Goal: Information Seeking & Learning: Learn about a topic

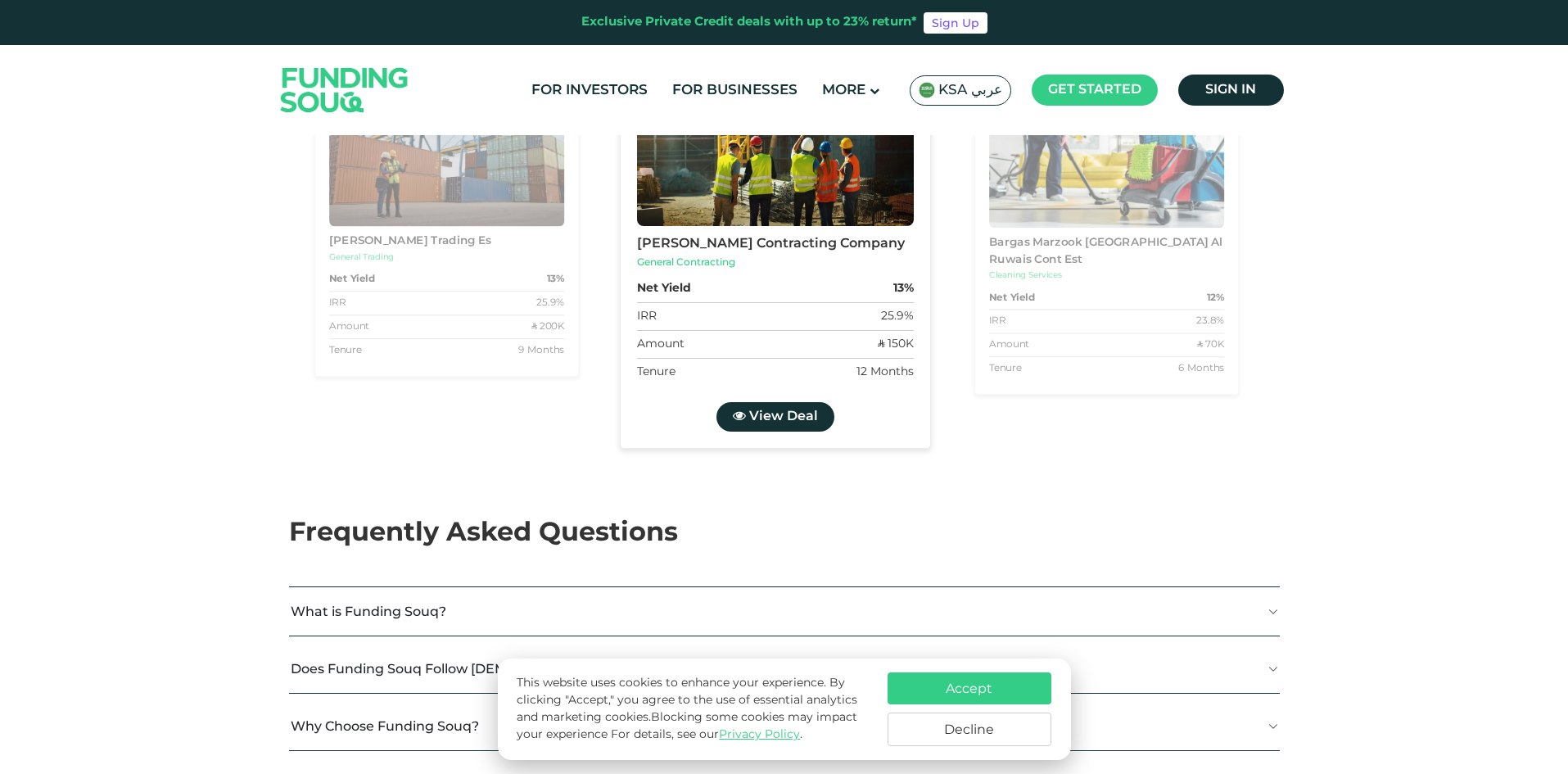
scroll to position [1884, 0]
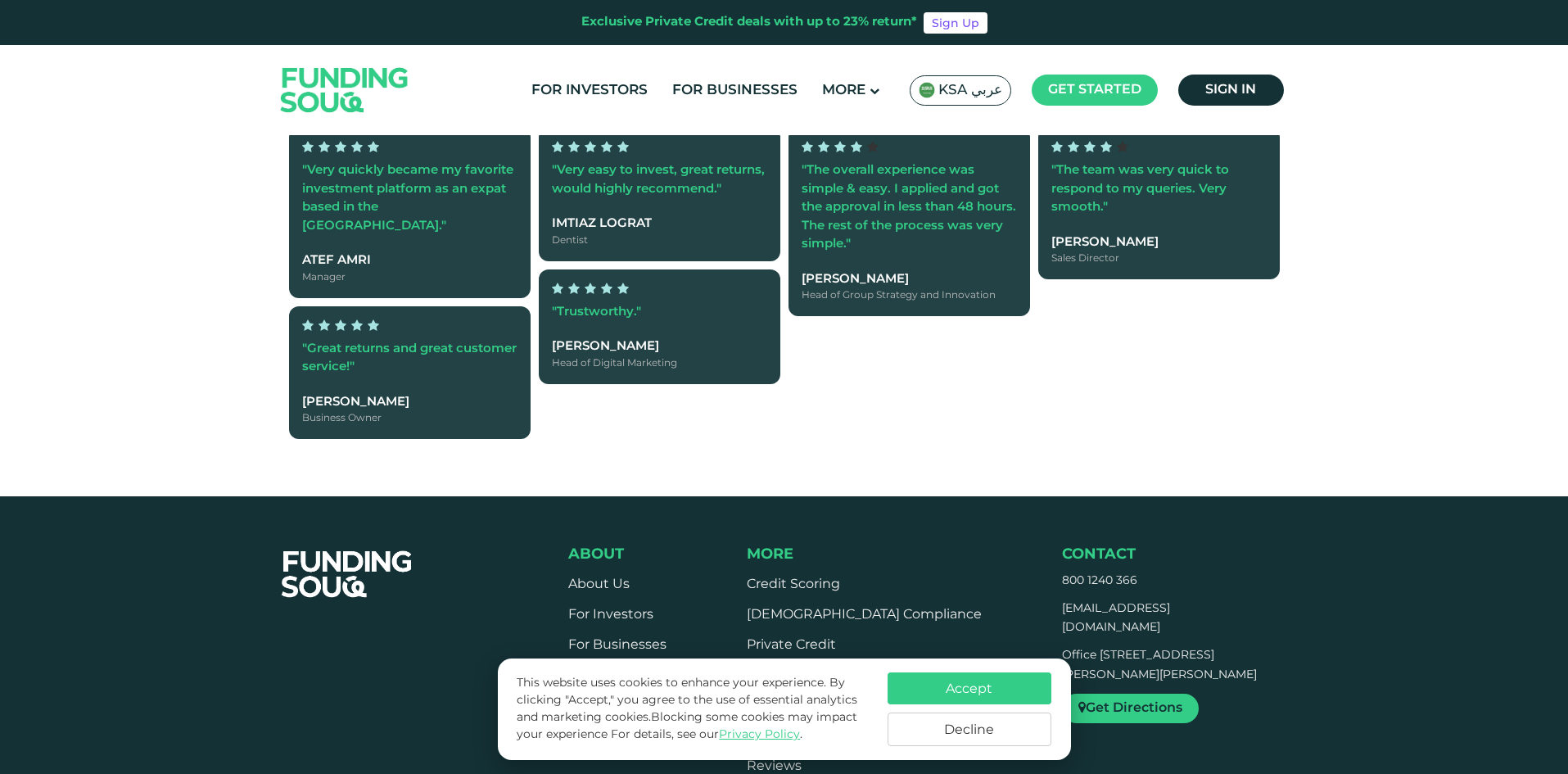
type tc-range-slider "4"
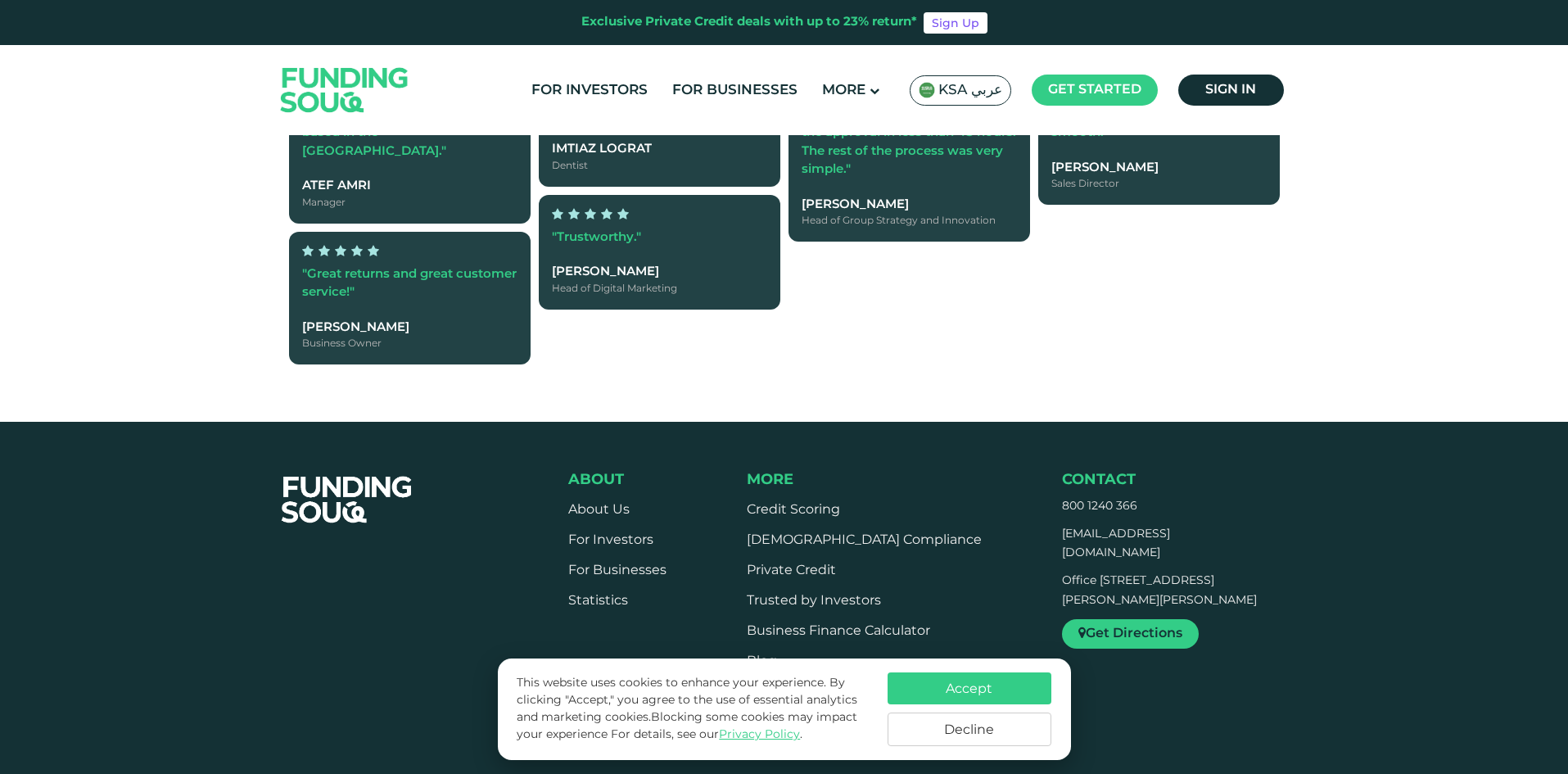
scroll to position [2867, 0]
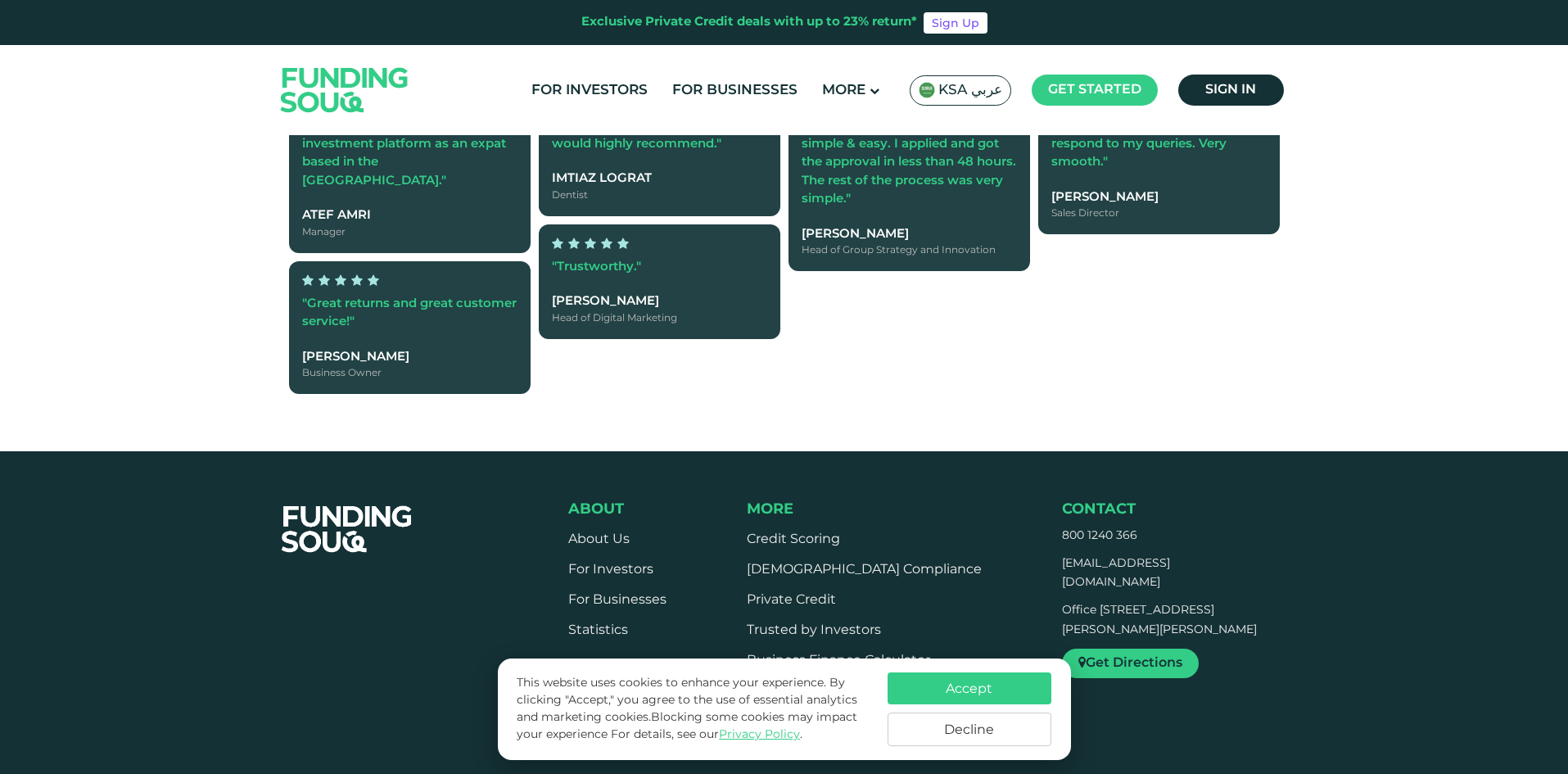
radio input "true"
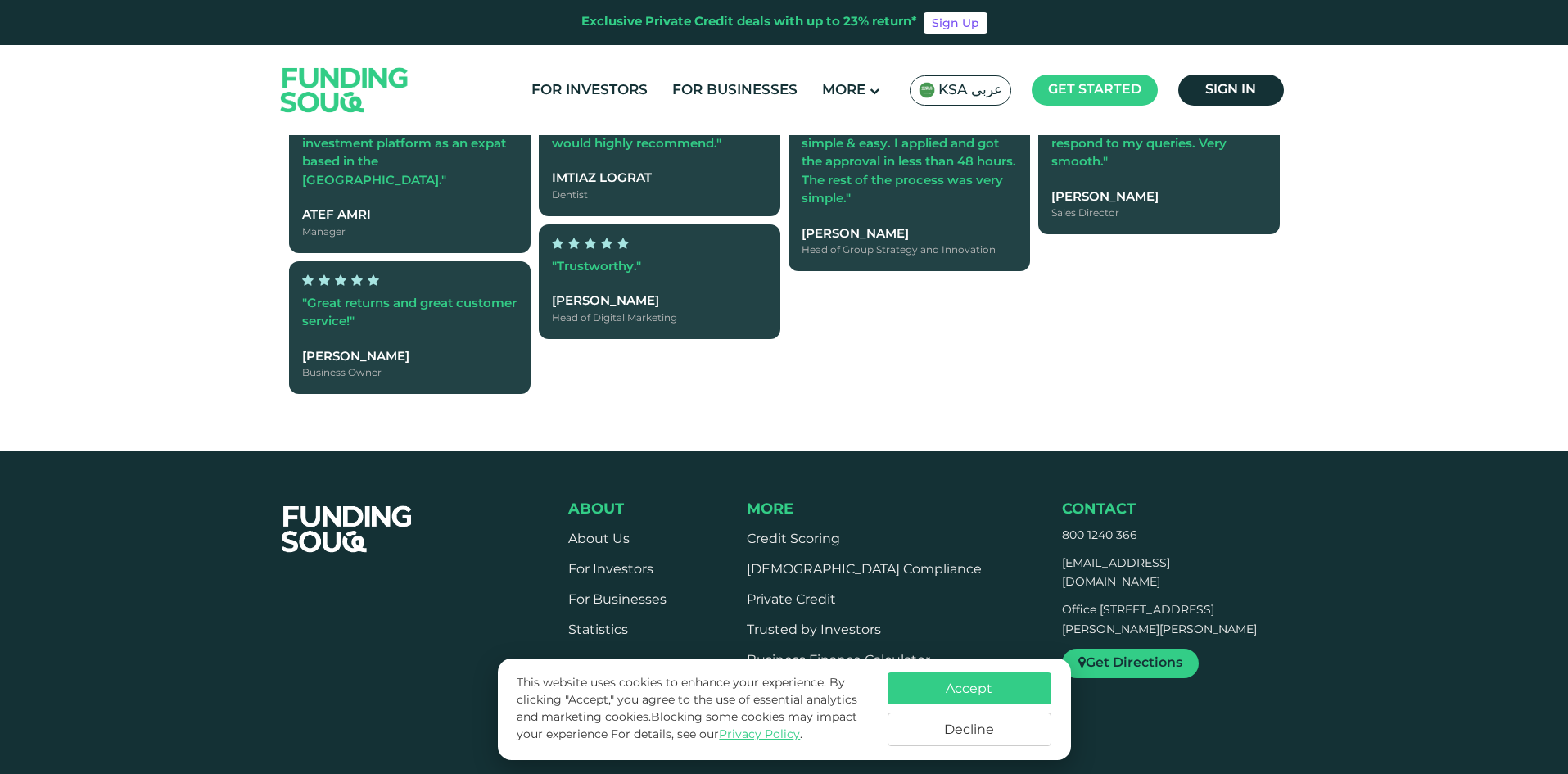
radio input "true"
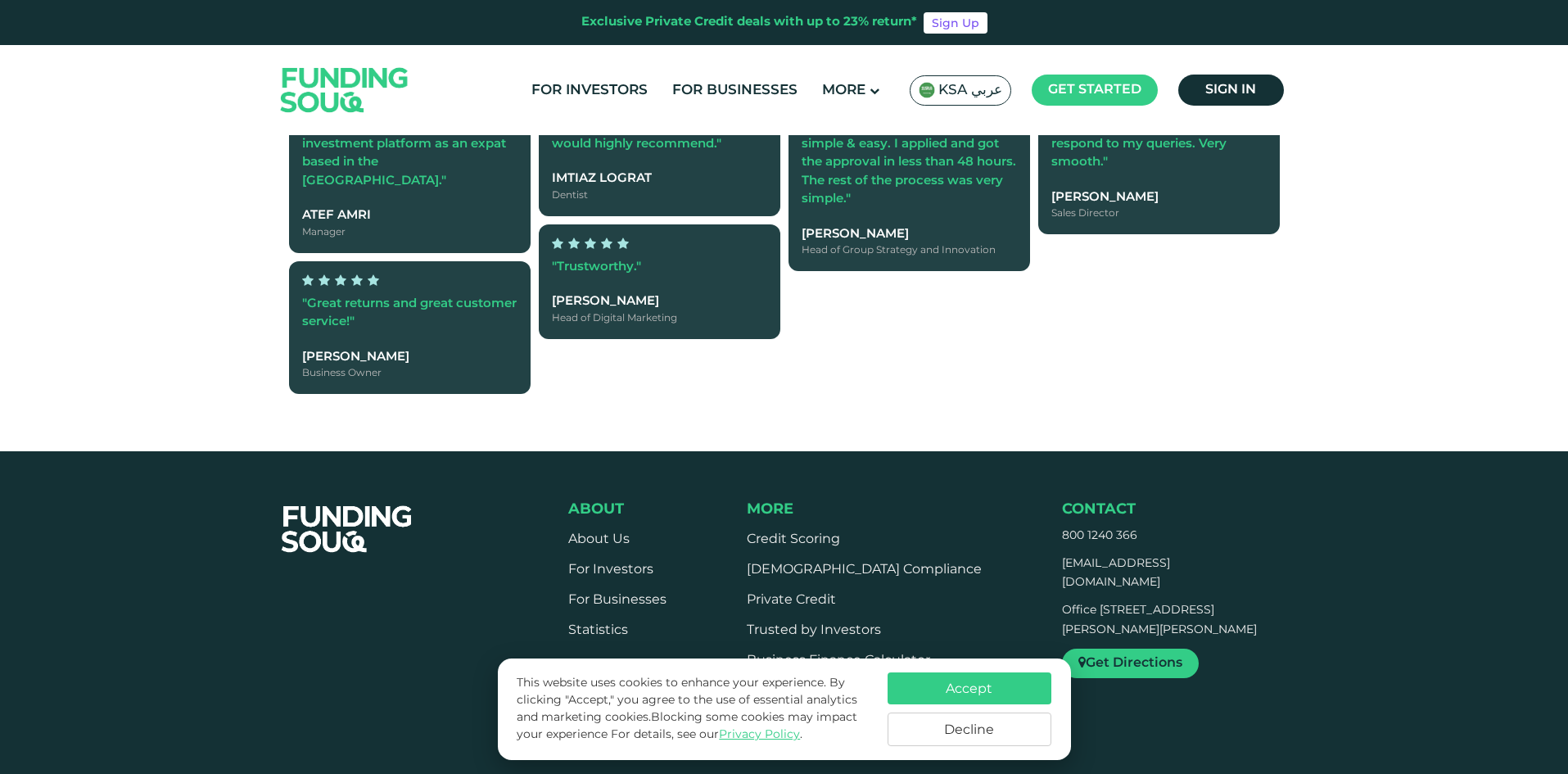
radio input "true"
type tc-range-slider "30000"
drag, startPoint x: 357, startPoint y: 321, endPoint x: 335, endPoint y: 320, distance: 22.0
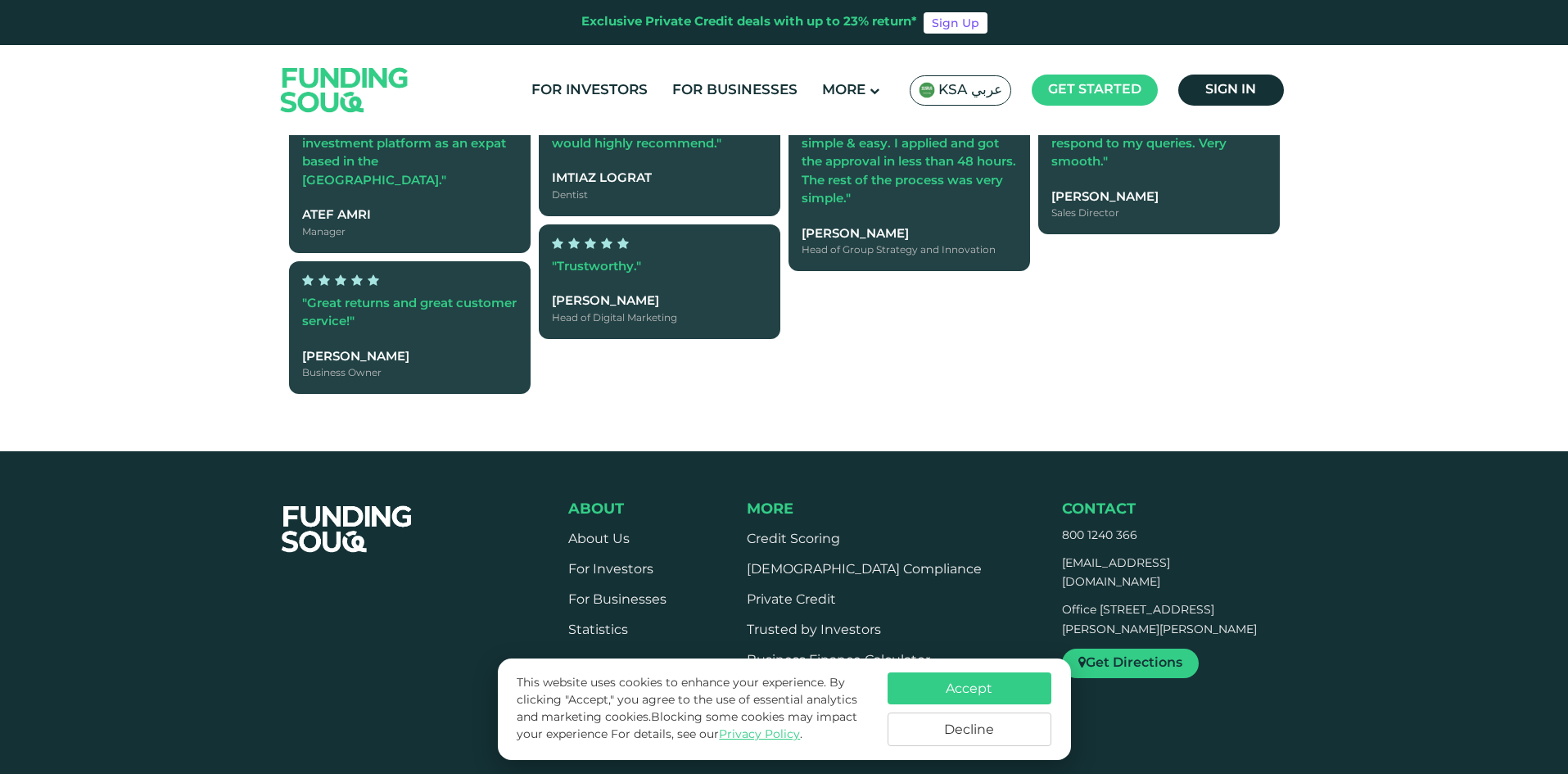
drag, startPoint x: 826, startPoint y: 326, endPoint x: 640, endPoint y: 329, distance: 186.0
type tc-range-slider "4"
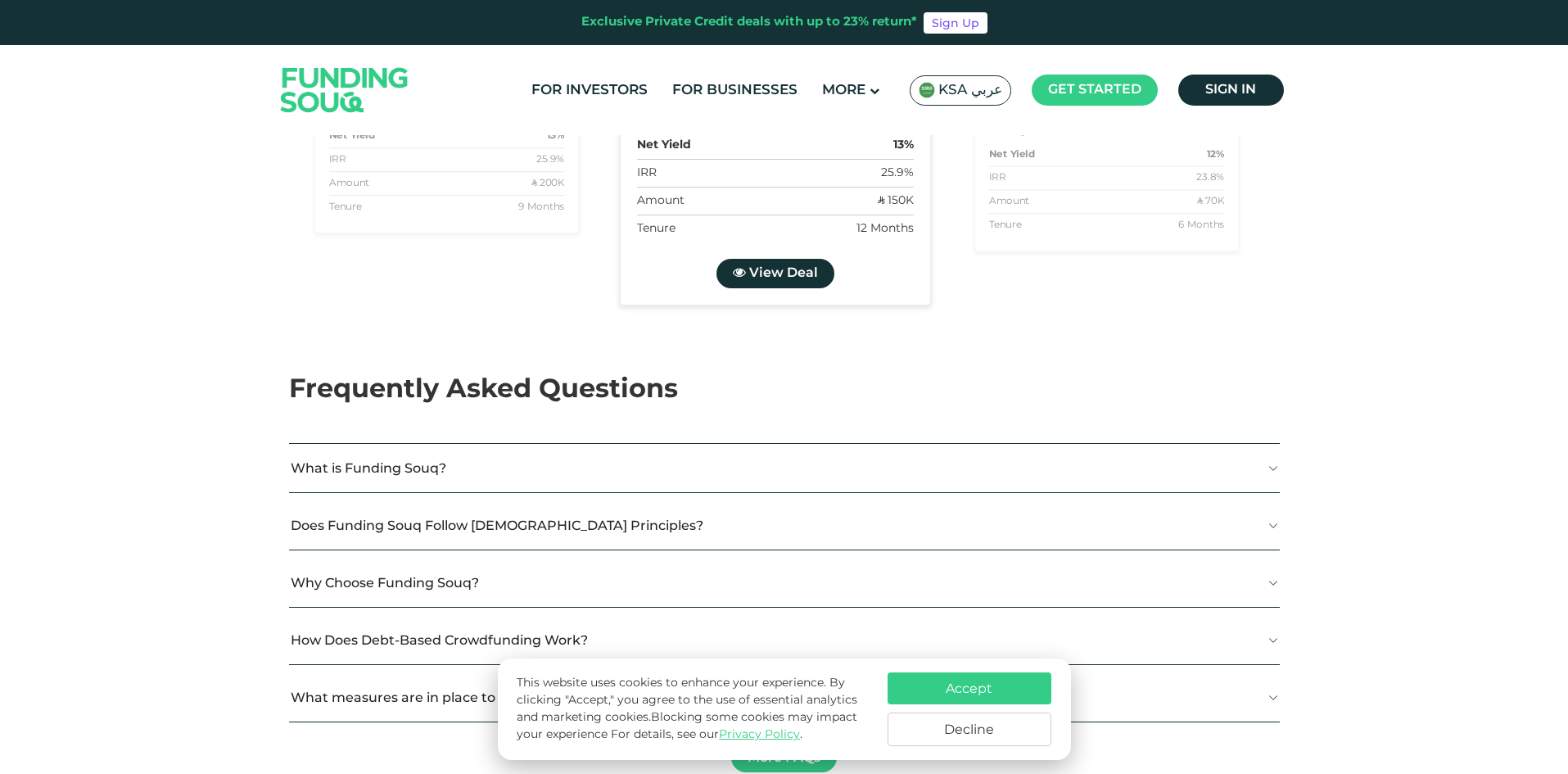
scroll to position [2458, 0]
